Goal: Information Seeking & Learning: Learn about a topic

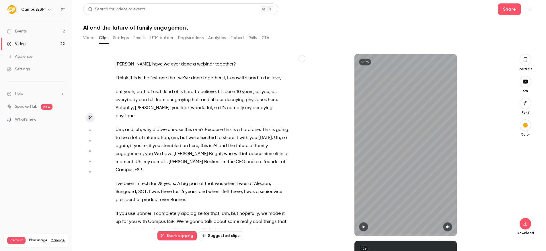
click at [303, 106] on div "[PERSON_NAME] , have we ever done a webinar together ? I think this is the firs…" at bounding box center [205, 148] width 195 height 176
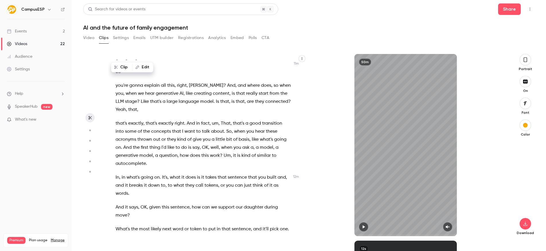
scroll to position [1680, 0]
click at [256, 126] on span "hear" at bounding box center [259, 130] width 9 height 8
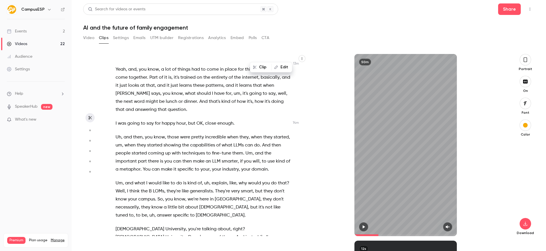
scroll to position [2029, 0]
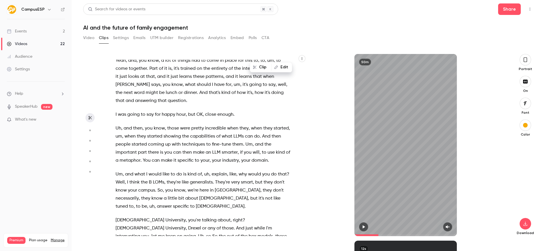
click at [169, 110] on span "happy" at bounding box center [168, 114] width 13 height 8
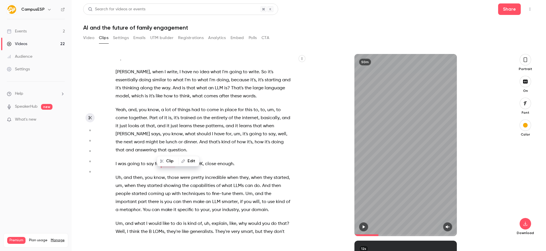
click at [209, 160] on span "close" at bounding box center [210, 164] width 11 height 8
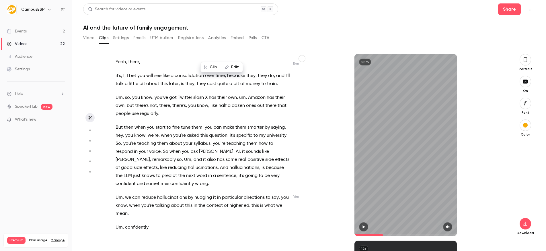
scroll to position [2231, 0]
click at [174, 125] on span "fine" at bounding box center [175, 129] width 7 height 8
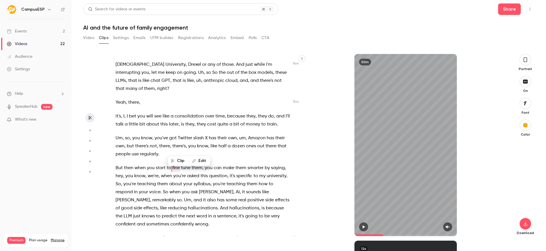
scroll to position [2188, 0]
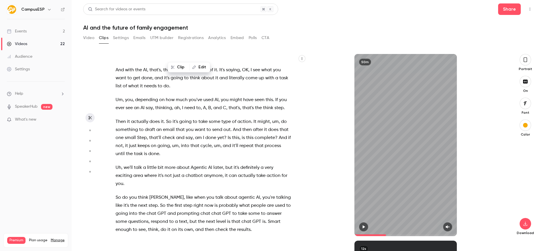
click at [174, 163] on span "more" at bounding box center [170, 167] width 11 height 8
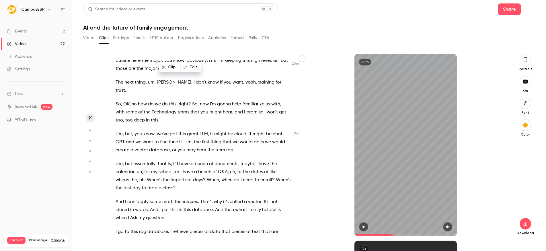
scroll to position [3044, 0]
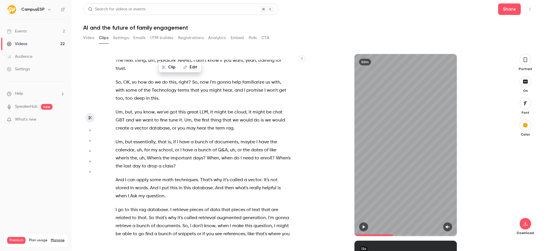
click at [127, 206] on span "to" at bounding box center [127, 210] width 5 height 8
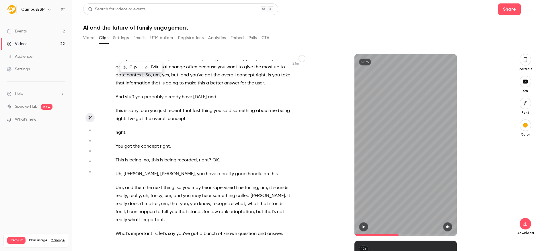
scroll to position [3411, 0]
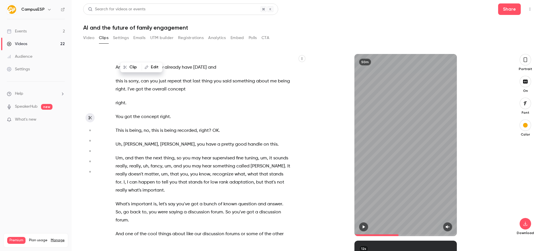
click at [138, 200] on span "important" at bounding box center [141, 204] width 21 height 8
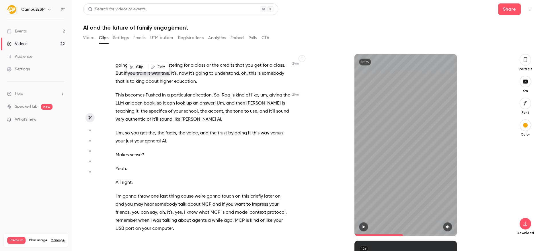
scroll to position [3686, 0]
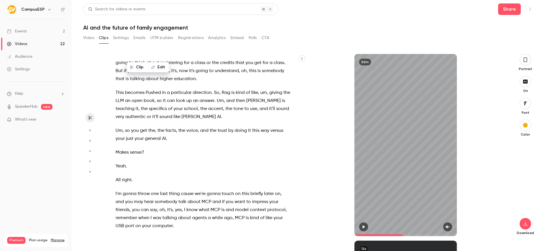
click at [163, 190] on span "last" at bounding box center [164, 194] width 8 height 8
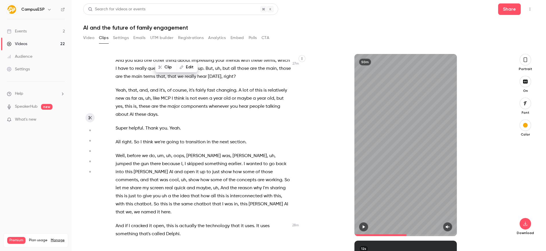
scroll to position [4045, 0]
click at [205, 159] on span "something" at bounding box center [216, 163] width 22 height 8
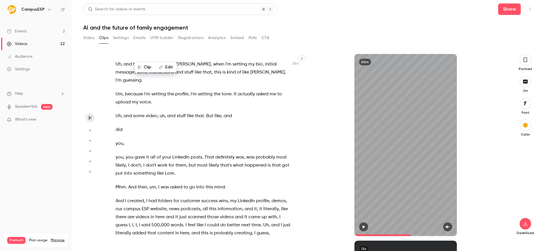
scroll to position [4234, 0]
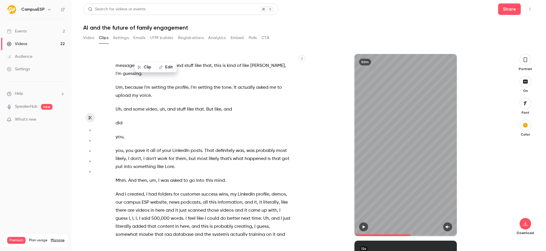
click at [234, 190] on span "my" at bounding box center [233, 194] width 6 height 8
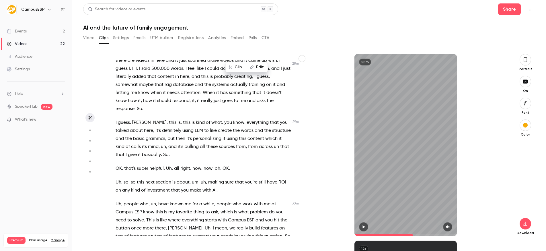
scroll to position [4385, 0]
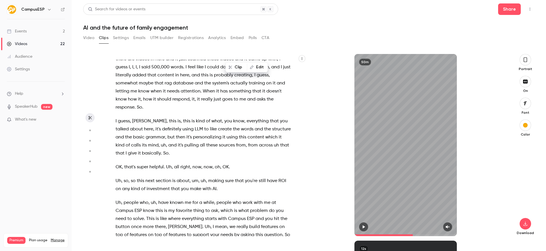
click at [179, 198] on span "known" at bounding box center [177, 202] width 14 height 8
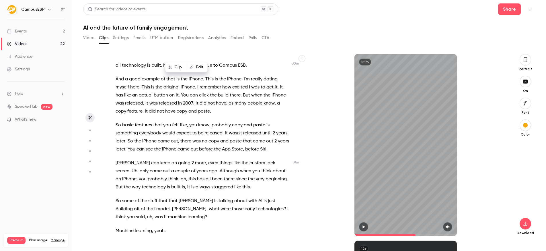
scroll to position [4669, 0]
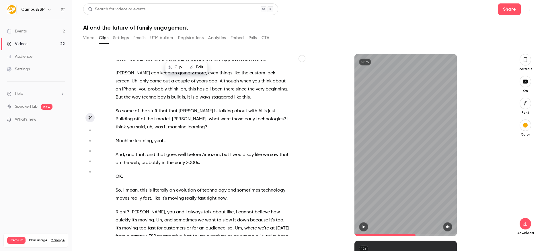
click at [139, 208] on span "[PERSON_NAME]" at bounding box center [148, 212] width 34 height 8
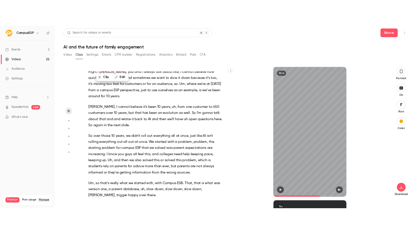
scroll to position [6700, 0]
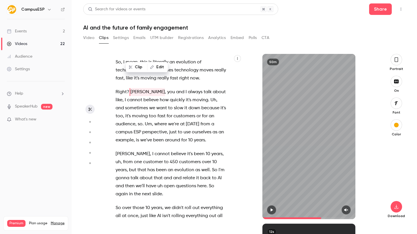
click at [234, 99] on div "[PERSON_NAME] , have we ever done a webinar together ? I think this is the firs…" at bounding box center [173, 139] width 131 height 159
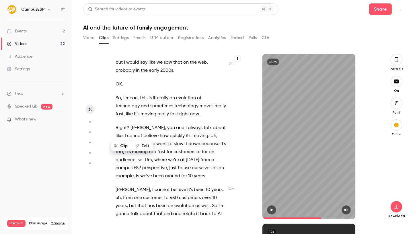
scroll to position [6664, 0]
type input "******"
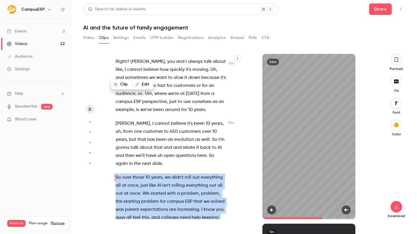
scroll to position [6733, 0]
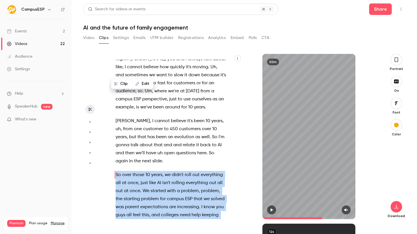
drag, startPoint x: 116, startPoint y: 74, endPoint x: 198, endPoint y: 166, distance: 122.9
click at [198, 166] on div "[PERSON_NAME] , have we ever done a webinar together ? I think this is the firs…" at bounding box center [173, 139] width 131 height 159
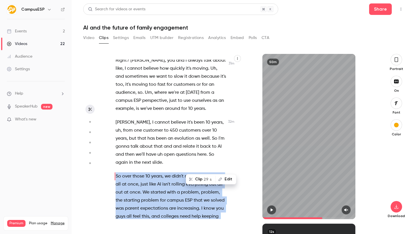
copy div "So over those 10 years , we didn't roll out everything all at once , just like …"
